Goal: Task Accomplishment & Management: Manage account settings

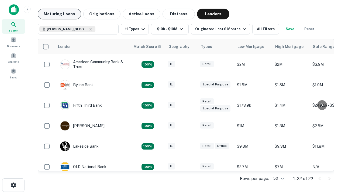
click at [59, 14] on button "Maturing Loans" at bounding box center [59, 14] width 43 height 11
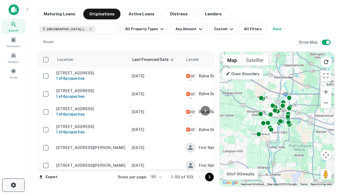
click at [13, 185] on icon "button" at bounding box center [13, 185] width 6 height 6
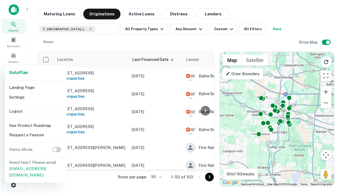
click at [36, 111] on li "Logout" at bounding box center [36, 112] width 58 height 10
